Goal: Information Seeking & Learning: Check status

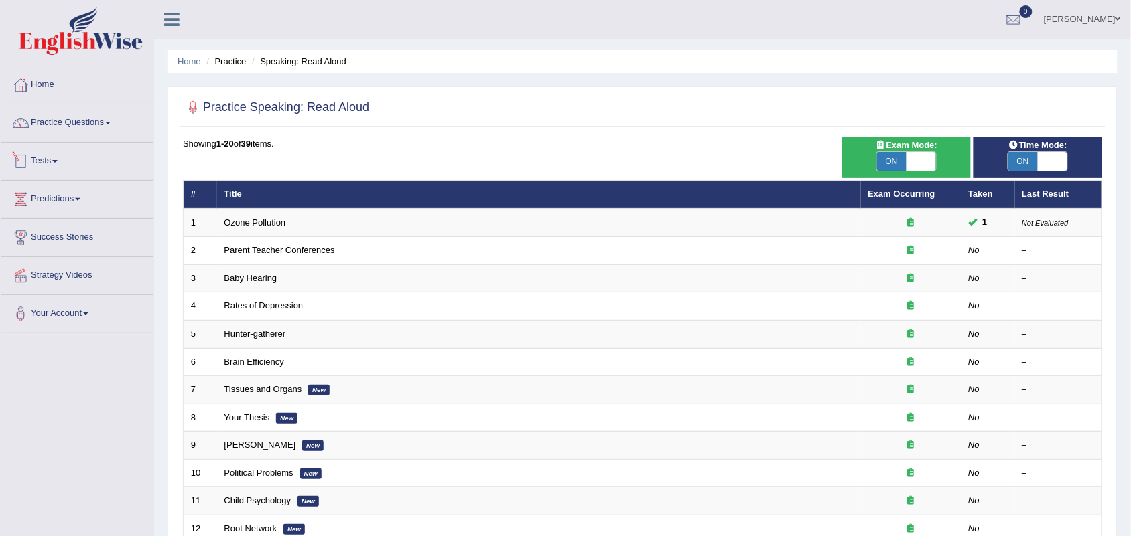
click at [50, 158] on link "Tests" at bounding box center [77, 159] width 153 height 33
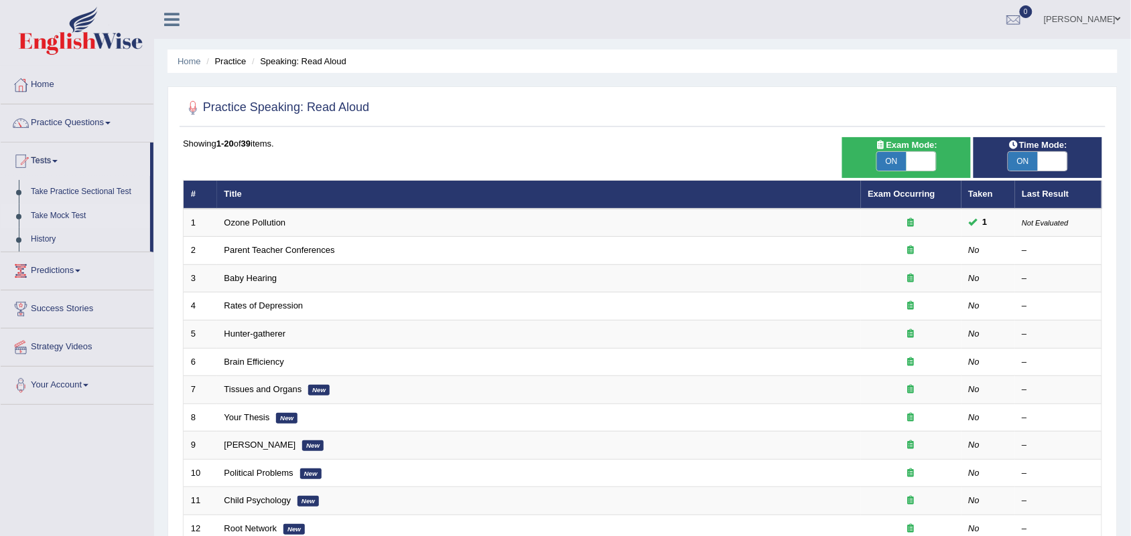
click at [68, 216] on link "Take Mock Test" at bounding box center [87, 216] width 125 height 24
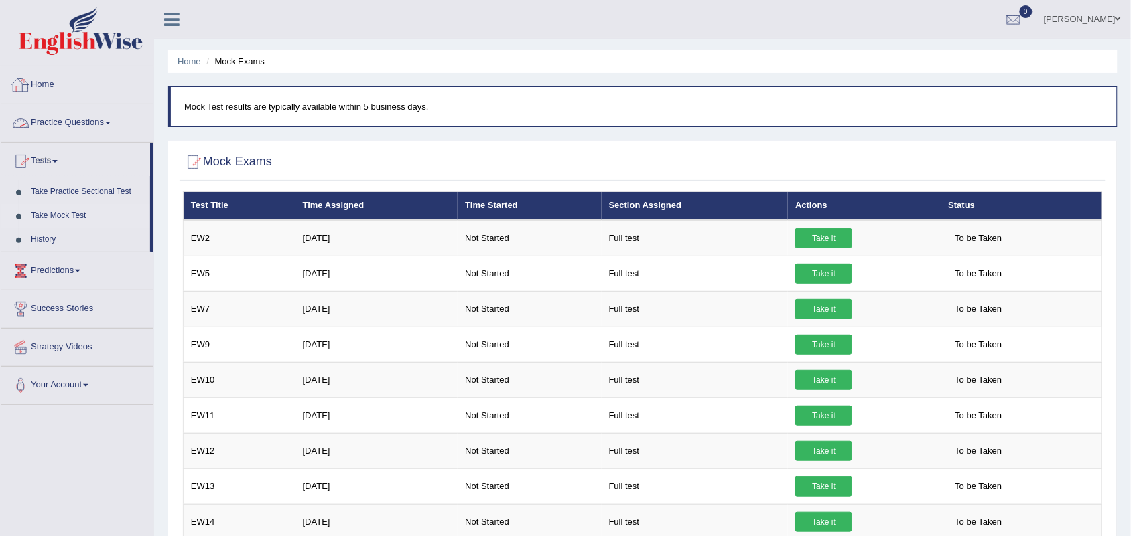
click at [57, 119] on link "Practice Questions" at bounding box center [77, 120] width 153 height 33
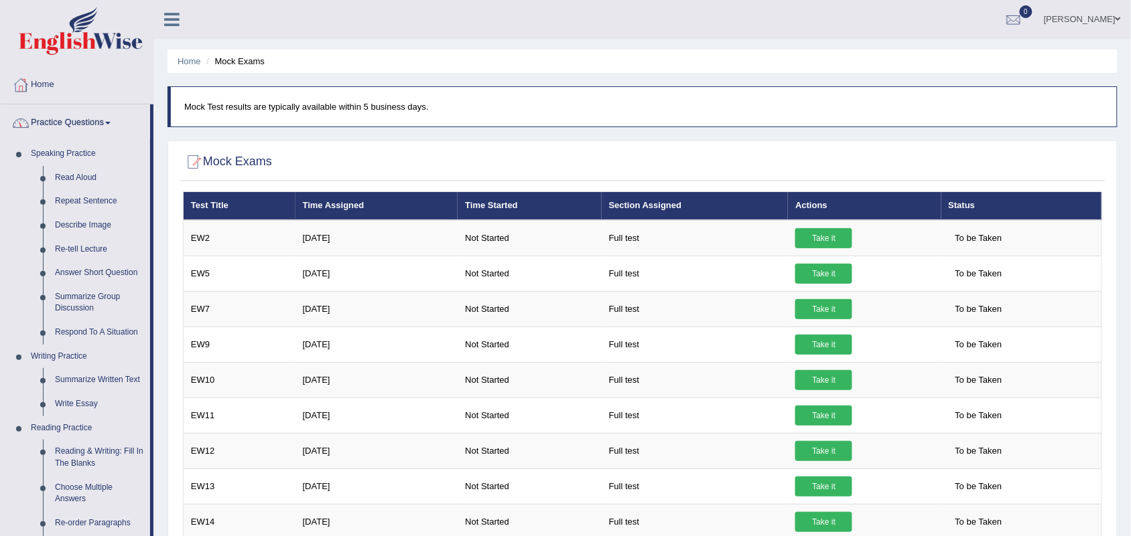
click at [46, 98] on link "Home" at bounding box center [77, 82] width 153 height 33
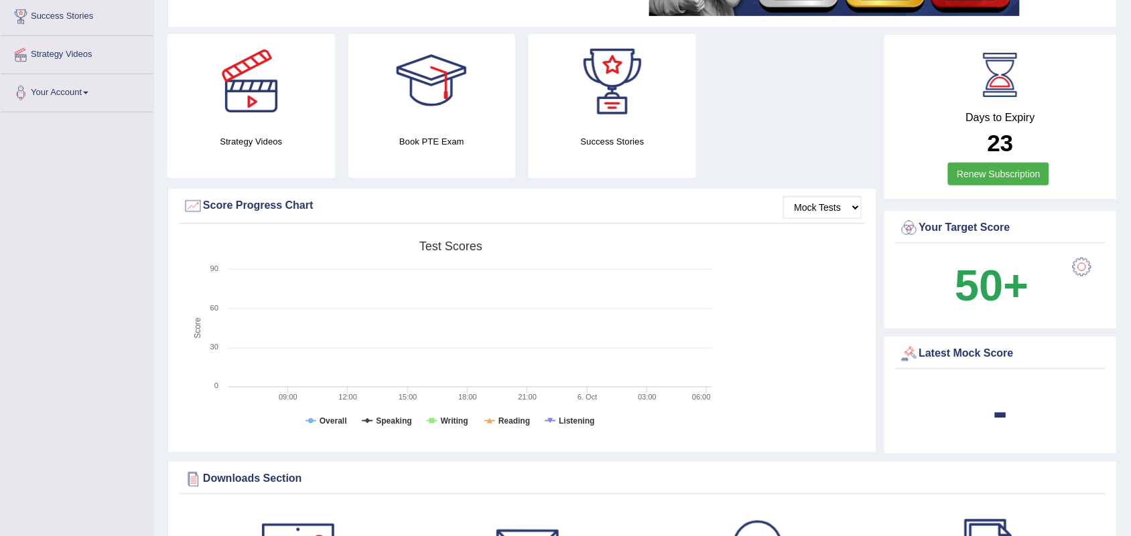
scroll to position [251, 0]
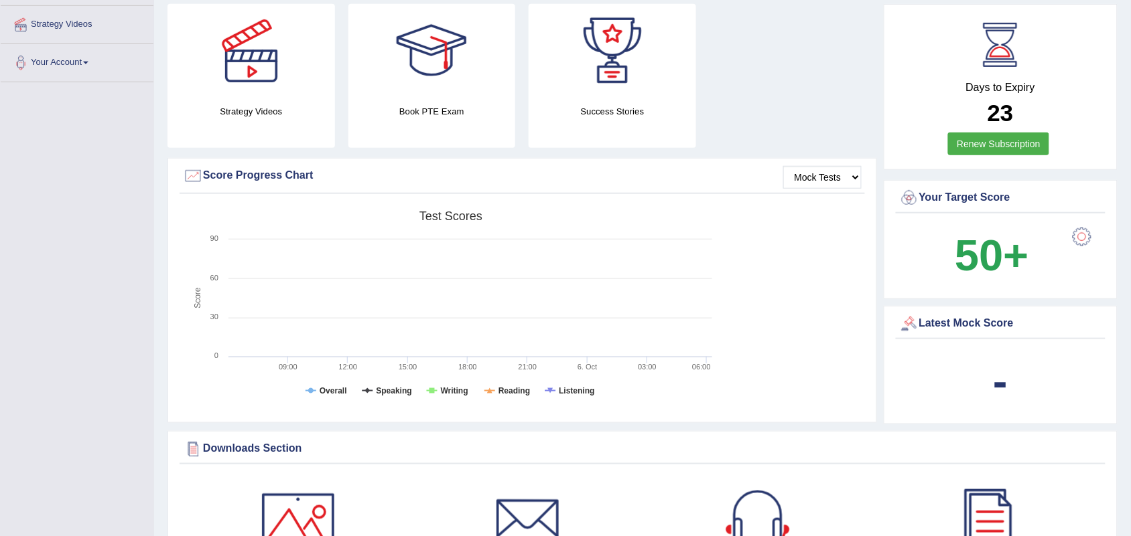
click at [275, 310] on rect at bounding box center [451, 308] width 536 height 208
click at [835, 178] on select "Mock Tests" at bounding box center [822, 177] width 78 height 23
click at [783, 166] on select "Mock Tests" at bounding box center [822, 177] width 78 height 23
click at [798, 257] on div "Created with Highcharts 7.1.2 Score Test scores Overall Speaking Writing Readin…" at bounding box center [522, 310] width 685 height 212
click at [556, 387] on rect at bounding box center [451, 308] width 536 height 208
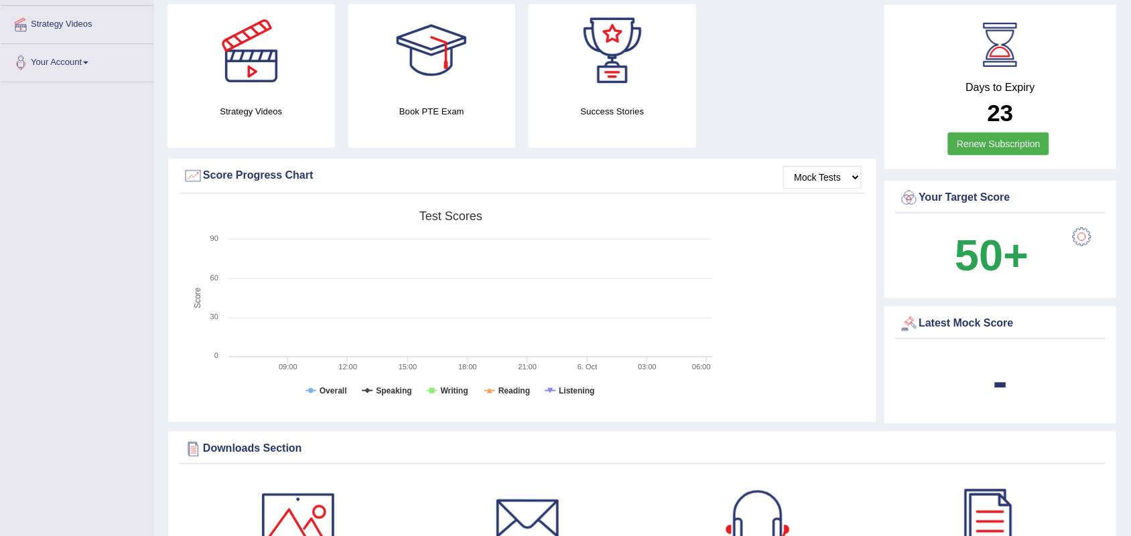
click at [471, 403] on rect at bounding box center [451, 308] width 536 height 208
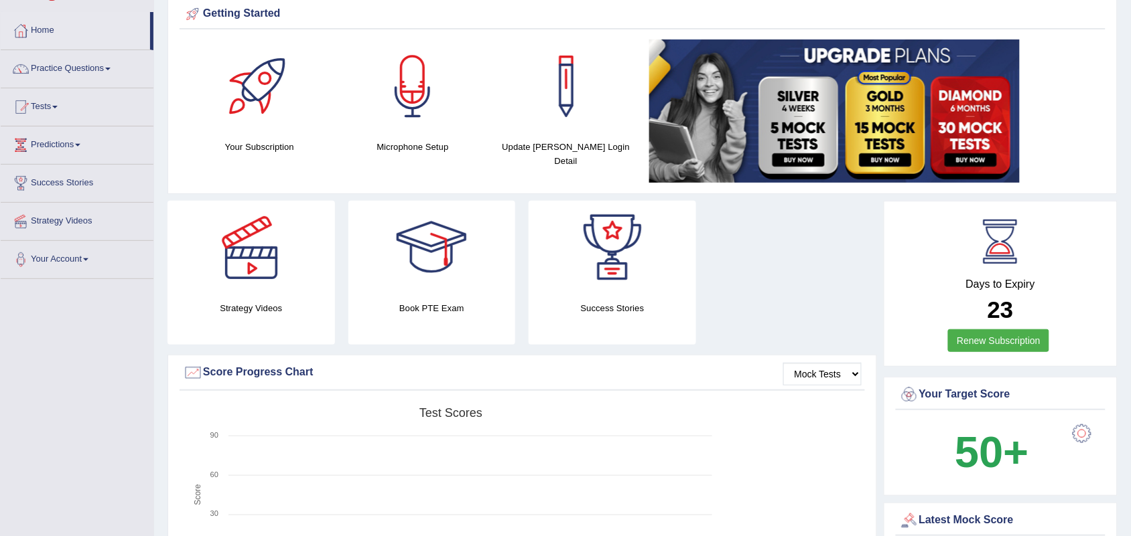
scroll to position [0, 0]
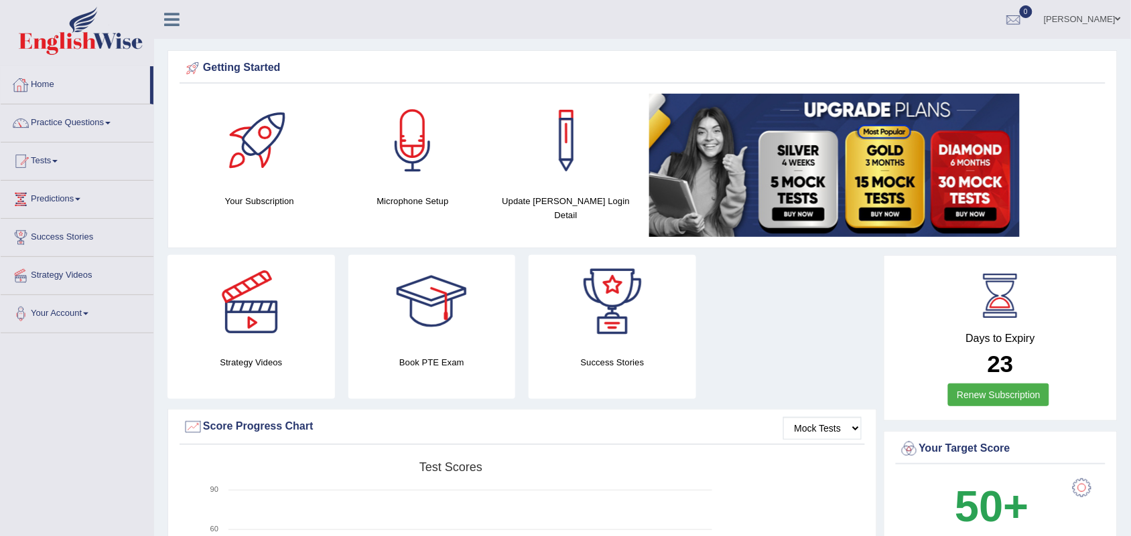
click at [52, 116] on link "Practice Questions" at bounding box center [77, 120] width 153 height 33
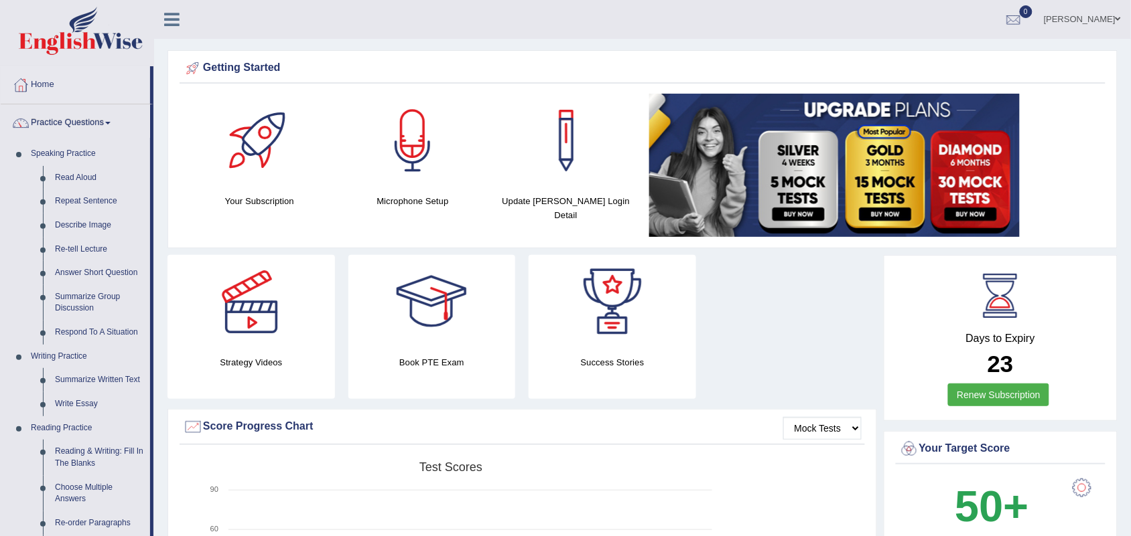
click at [52, 125] on link "Practice Questions" at bounding box center [75, 120] width 149 height 33
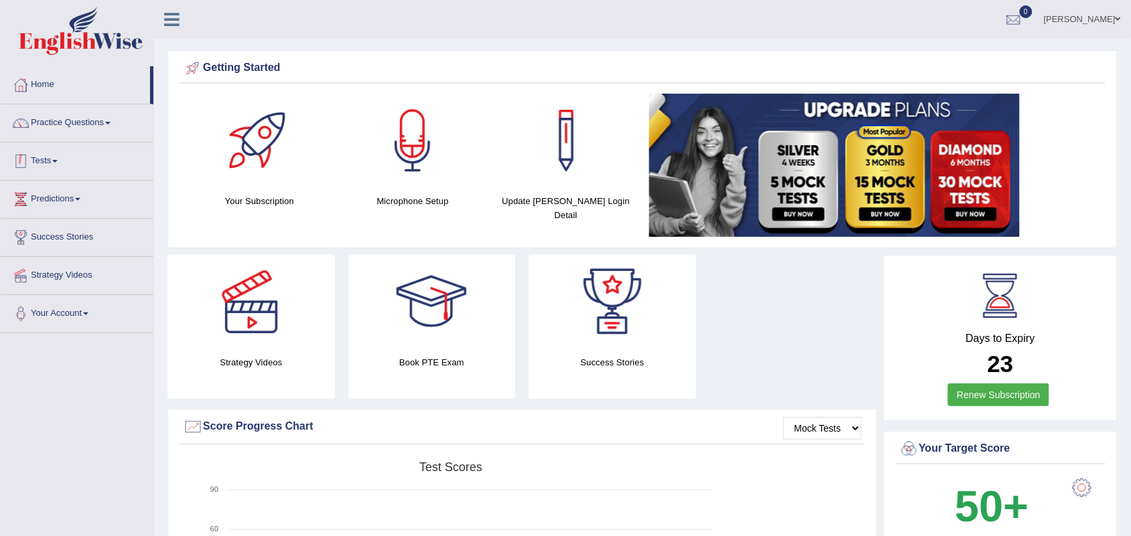
click at [44, 159] on link "Tests" at bounding box center [77, 159] width 153 height 33
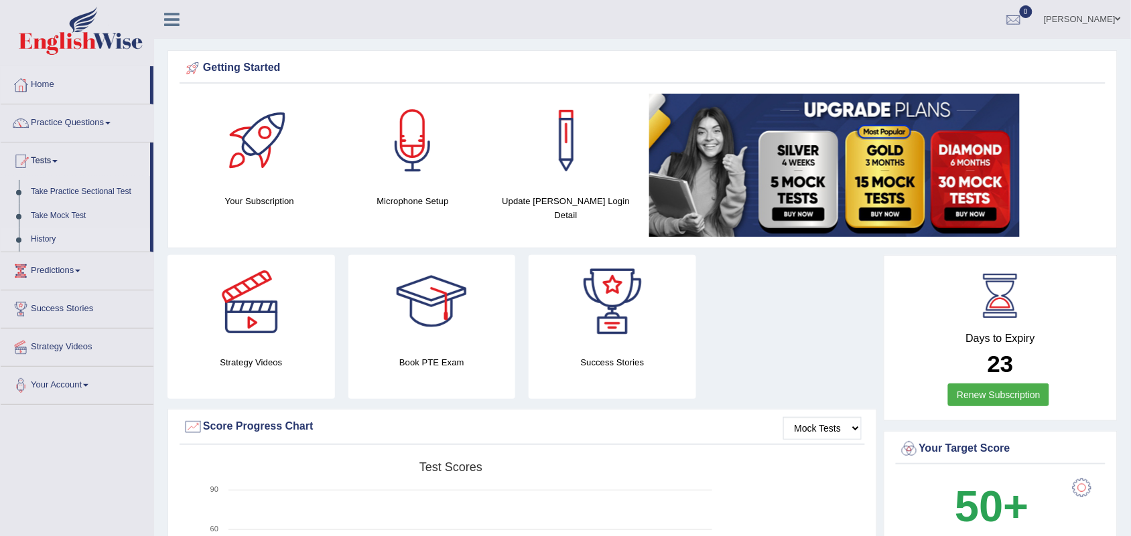
click at [42, 236] on link "History" at bounding box center [87, 240] width 125 height 24
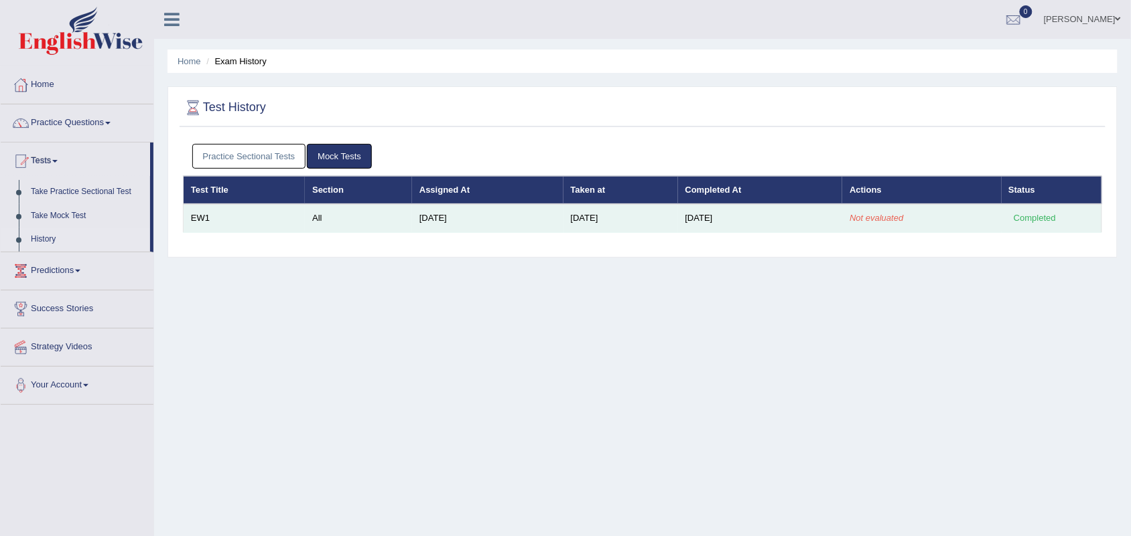
click at [203, 216] on td "EW1" at bounding box center [245, 218] width 122 height 28
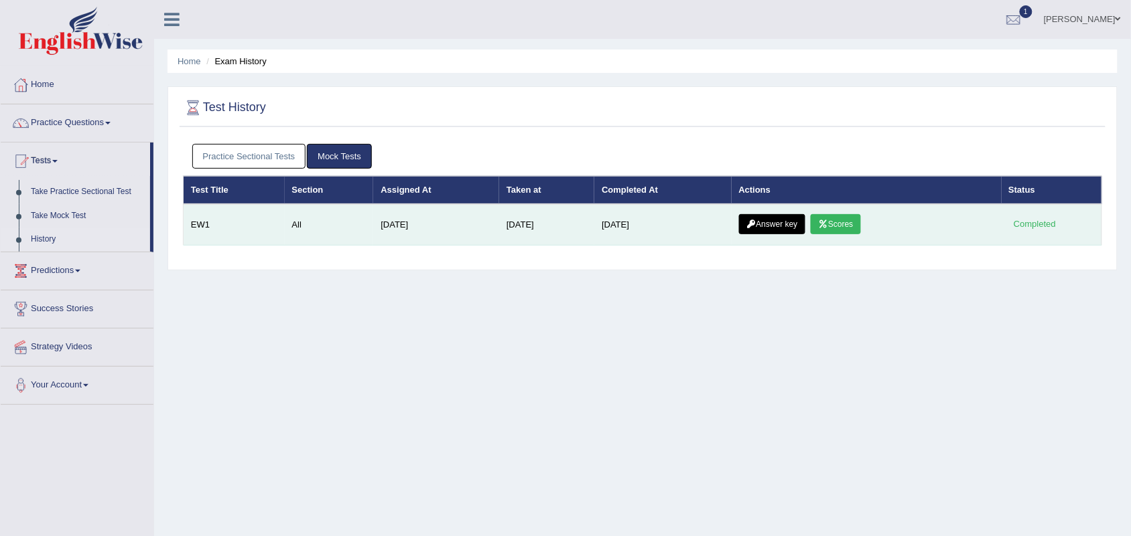
click at [832, 222] on link "Scores" at bounding box center [835, 224] width 50 height 20
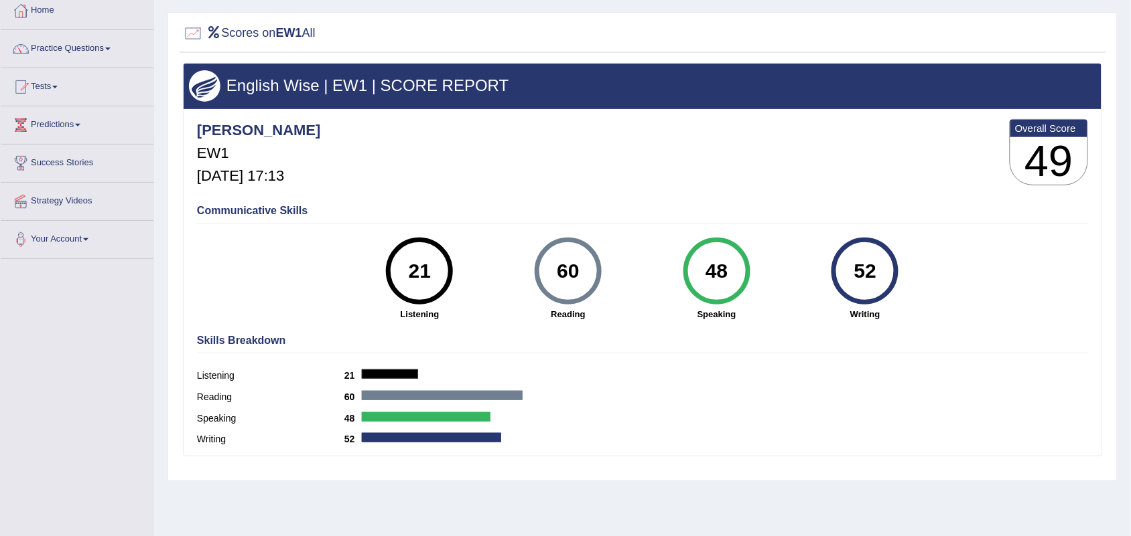
scroll to position [74, 0]
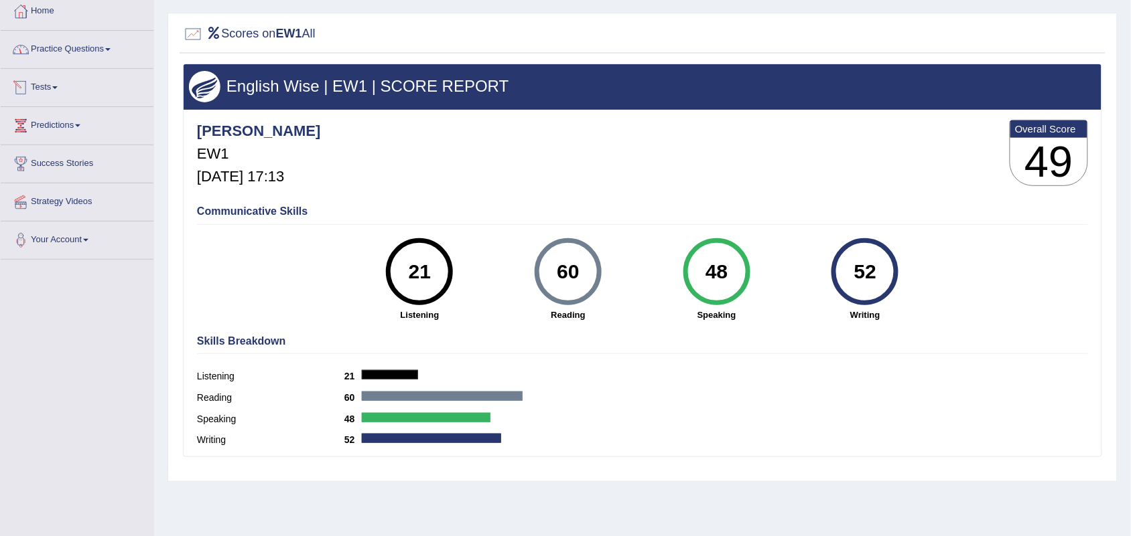
click at [47, 88] on link "Tests" at bounding box center [77, 85] width 153 height 33
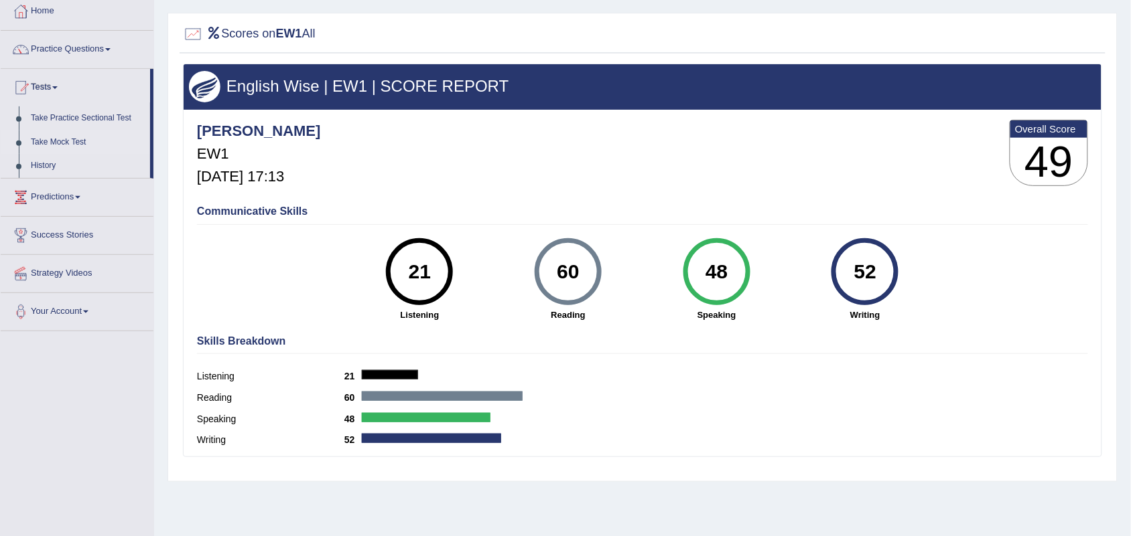
click at [56, 141] on link "Take Mock Test" at bounding box center [87, 143] width 125 height 24
